Goal: Task Accomplishment & Management: Manage account settings

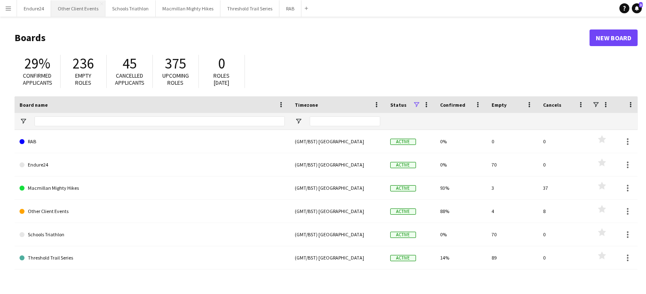
click at [82, 9] on button "Other Client Events Close" at bounding box center [78, 8] width 54 height 16
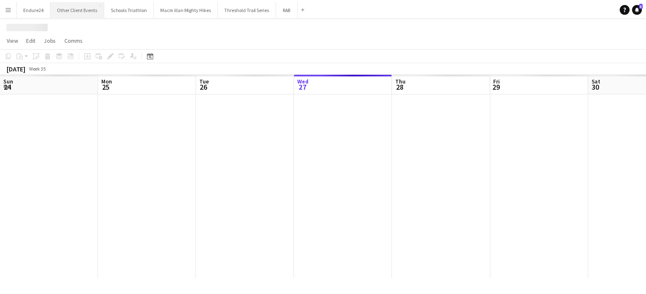
scroll to position [0, 198]
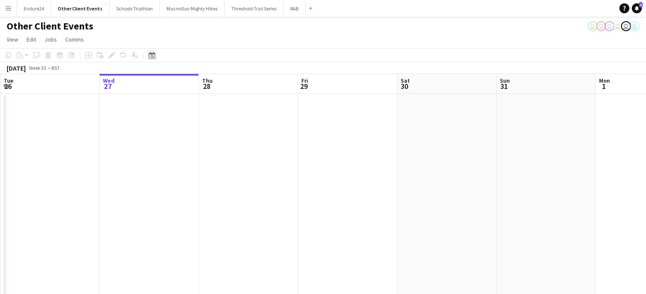
click at [152, 55] on icon at bounding box center [152, 56] width 3 height 3
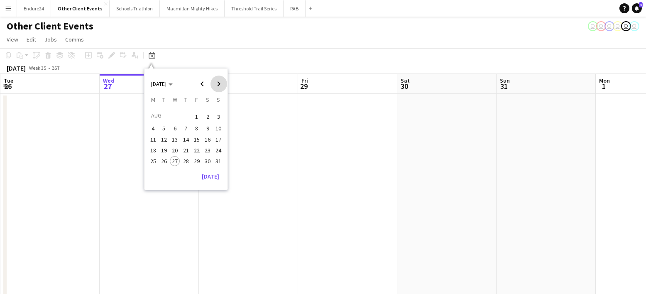
click at [219, 84] on span "Next month" at bounding box center [219, 84] width 17 height 17
click at [211, 148] on span "20" at bounding box center [208, 148] width 10 height 10
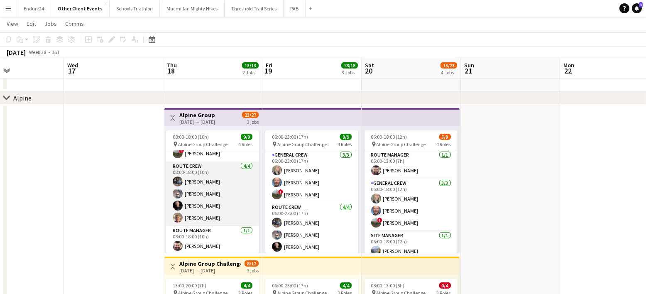
scroll to position [47, 0]
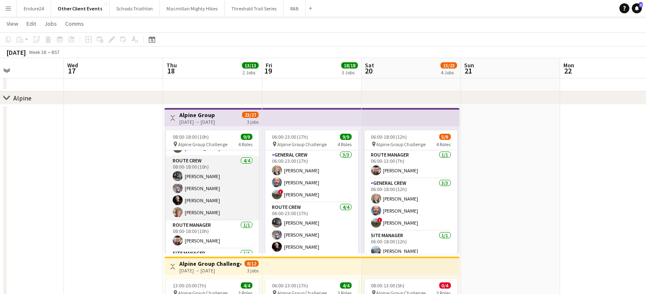
click at [197, 194] on app-card-role "Route Crew [DATE] 08:00-18:00 (10h) [PERSON_NAME] [PERSON_NAME] [PERSON_NAME] […" at bounding box center [212, 188] width 93 height 64
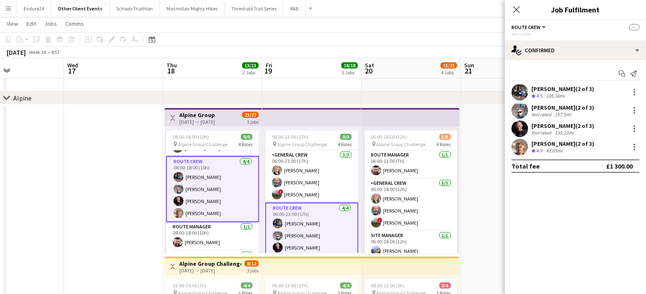
click at [490, 184] on app-date-cell at bounding box center [510, 255] width 99 height 301
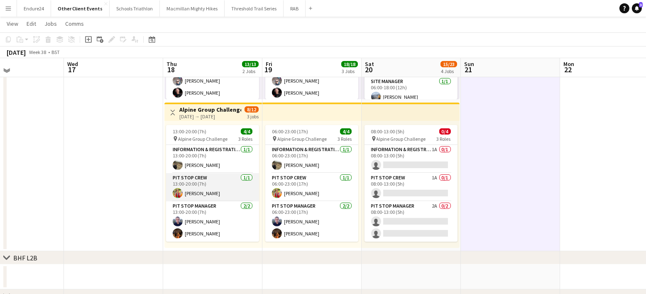
scroll to position [457, 0]
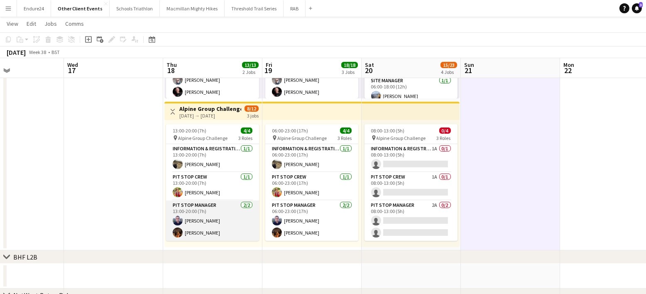
click at [203, 220] on app-card-role "Pit Stop Manager [DATE] 13:00-20:00 (7h) [PERSON_NAME] [PERSON_NAME]" at bounding box center [212, 221] width 93 height 40
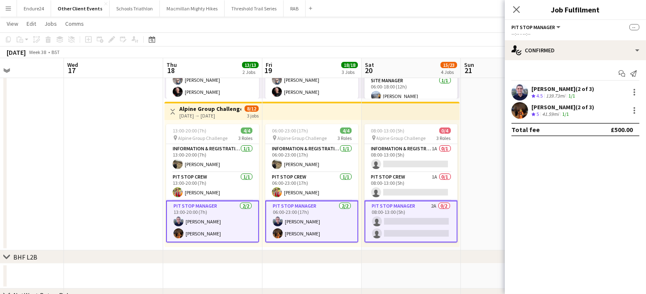
click at [546, 89] on div "[PERSON_NAME] (2 of 3)" at bounding box center [563, 88] width 63 height 7
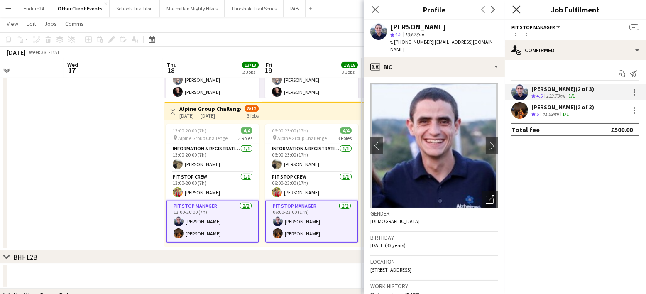
click at [519, 9] on icon "Close pop-in" at bounding box center [517, 9] width 8 height 8
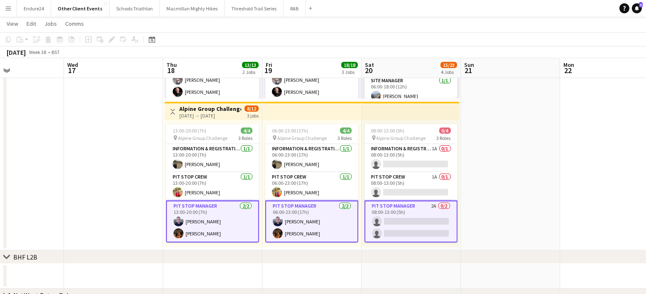
click at [135, 161] on app-date-cell at bounding box center [113, 100] width 99 height 301
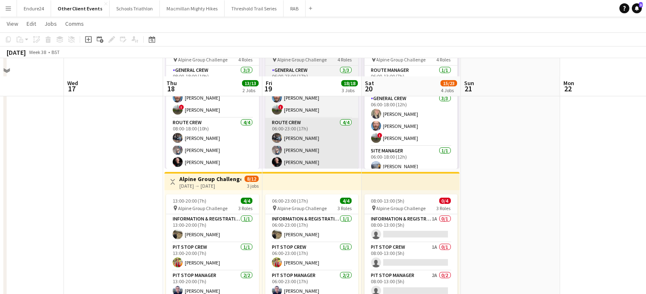
scroll to position [396, 0]
